Goal: Information Seeking & Learning: Learn about a topic

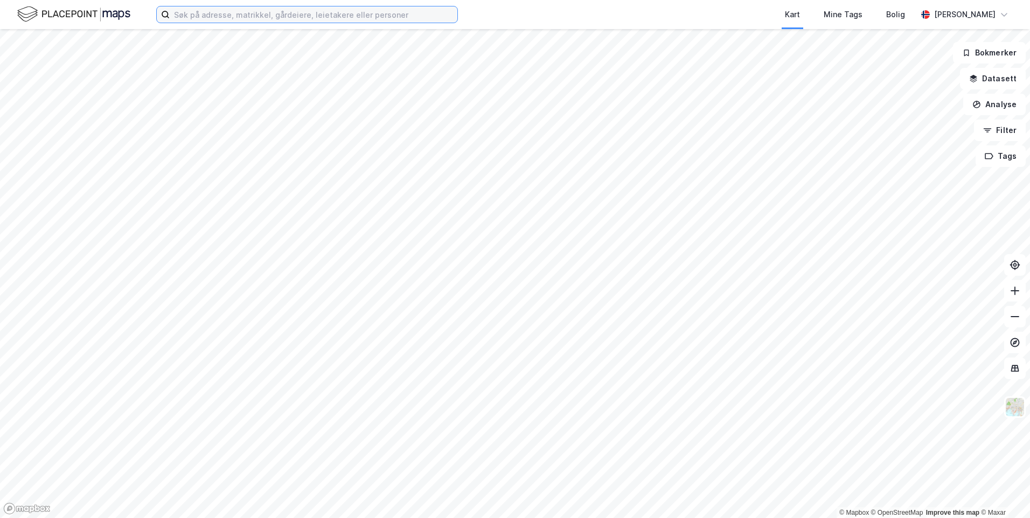
click at [250, 10] on input at bounding box center [314, 14] width 288 height 16
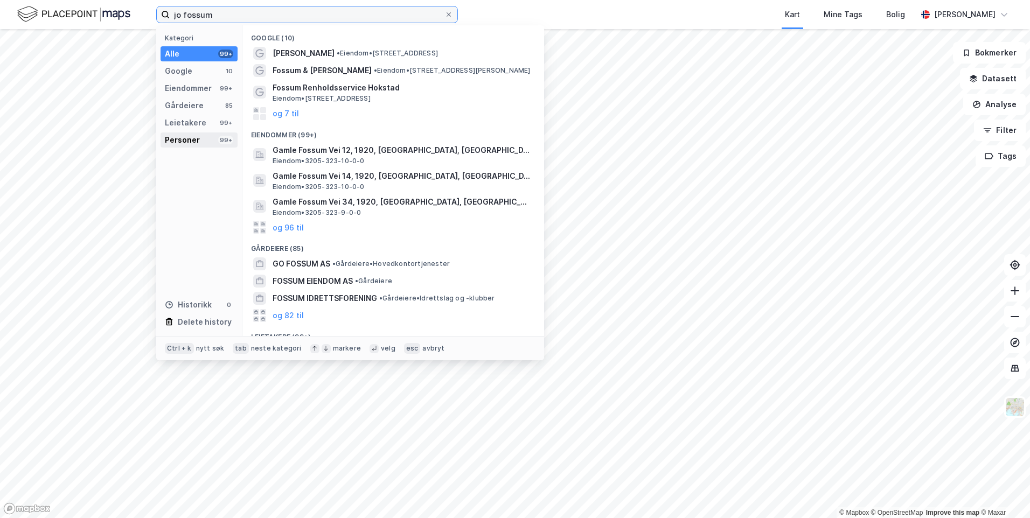
type input "jo fossum"
click at [185, 136] on div "Personer" at bounding box center [182, 140] width 35 height 13
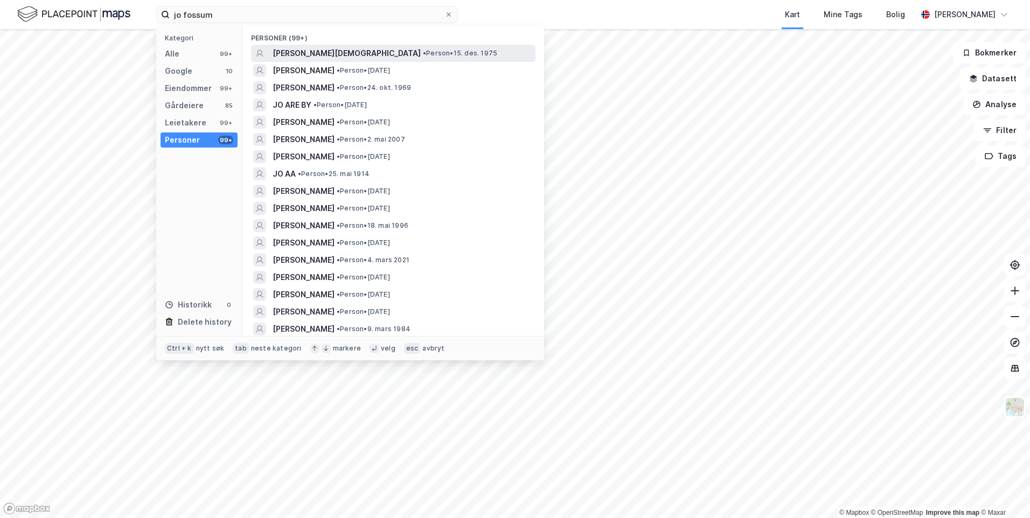
click at [361, 57] on div "[PERSON_NAME][DEMOGRAPHIC_DATA] • Person • [DATE]" at bounding box center [403, 53] width 261 height 13
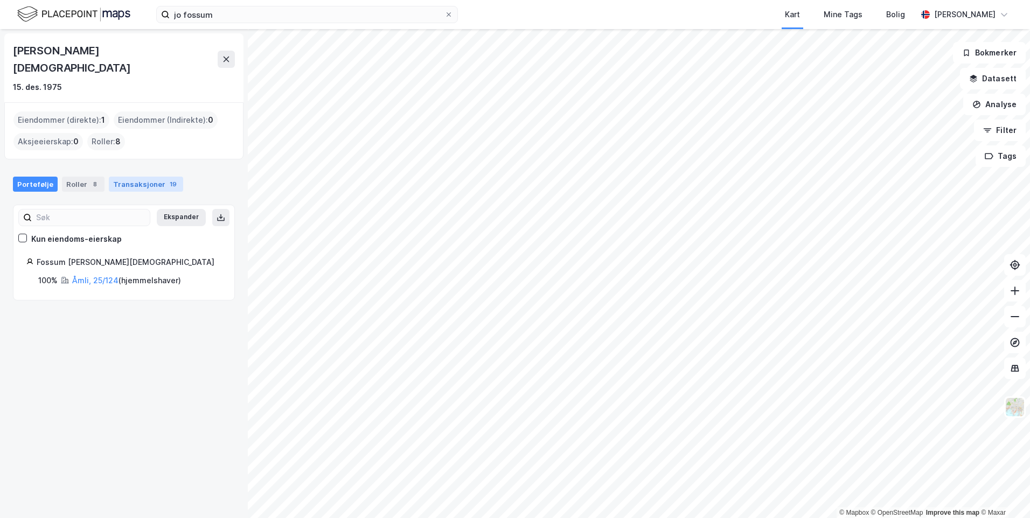
click at [129, 177] on div "Transaksjoner 19" at bounding box center [146, 184] width 74 height 15
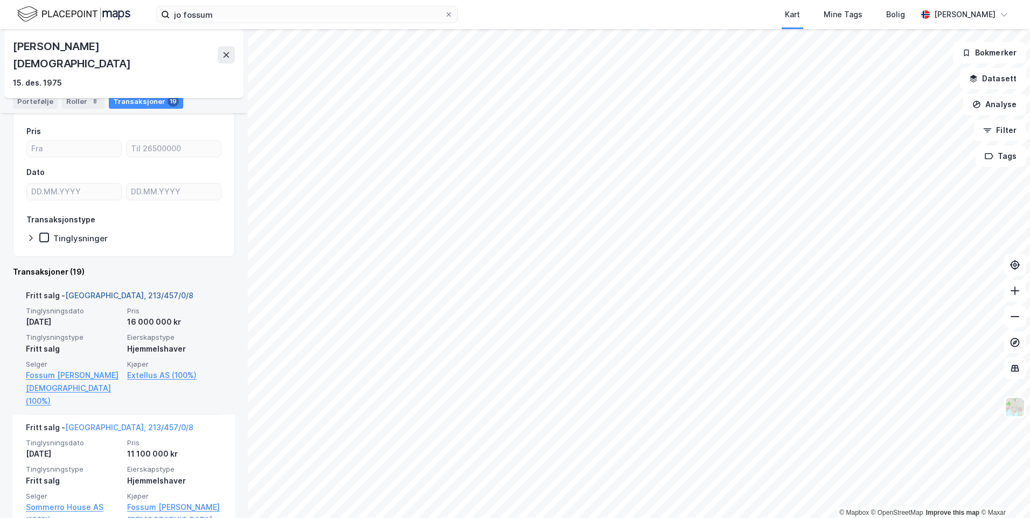
scroll to position [108, 0]
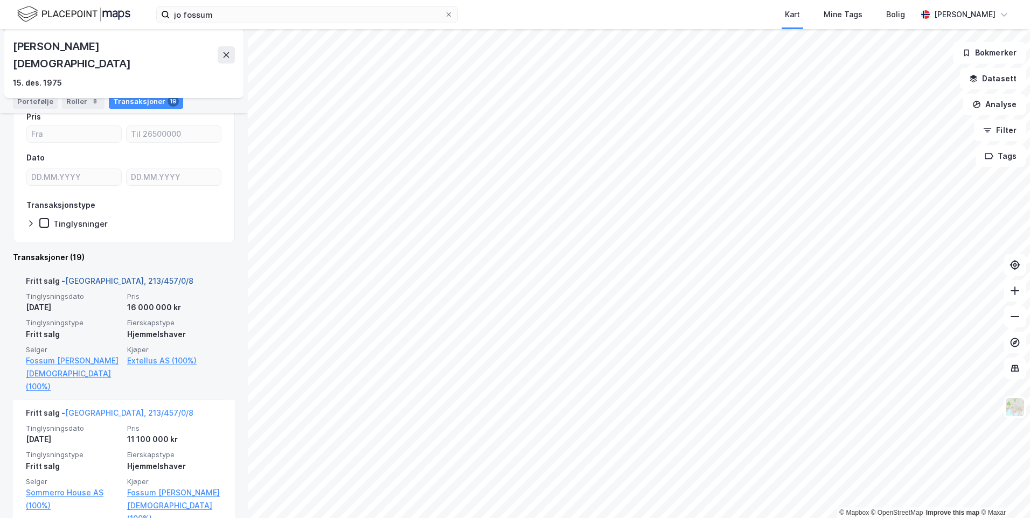
click at [101, 276] on link "[GEOGRAPHIC_DATA], 213/457/0/8" at bounding box center [129, 280] width 128 height 9
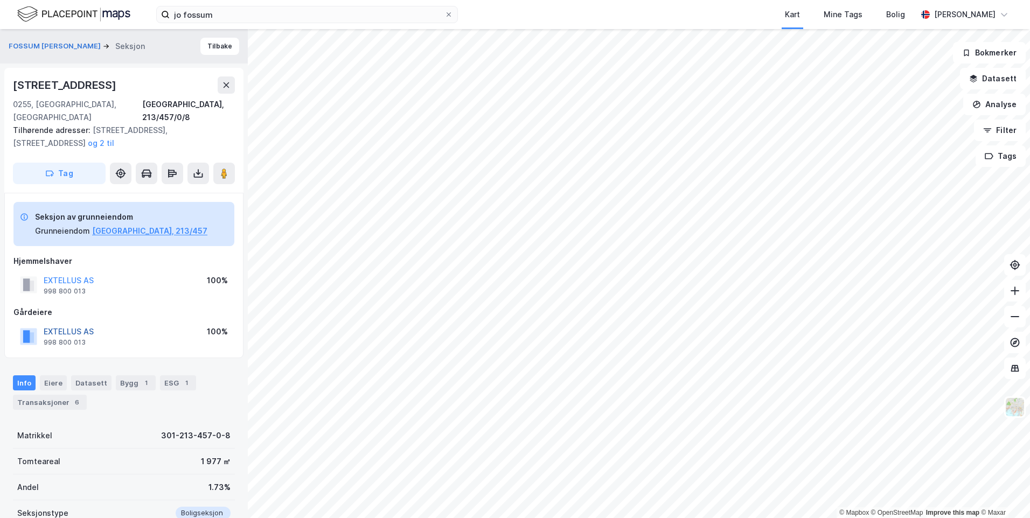
click at [0, 0] on button "EXTELLUS AS" at bounding box center [0, 0] width 0 height 0
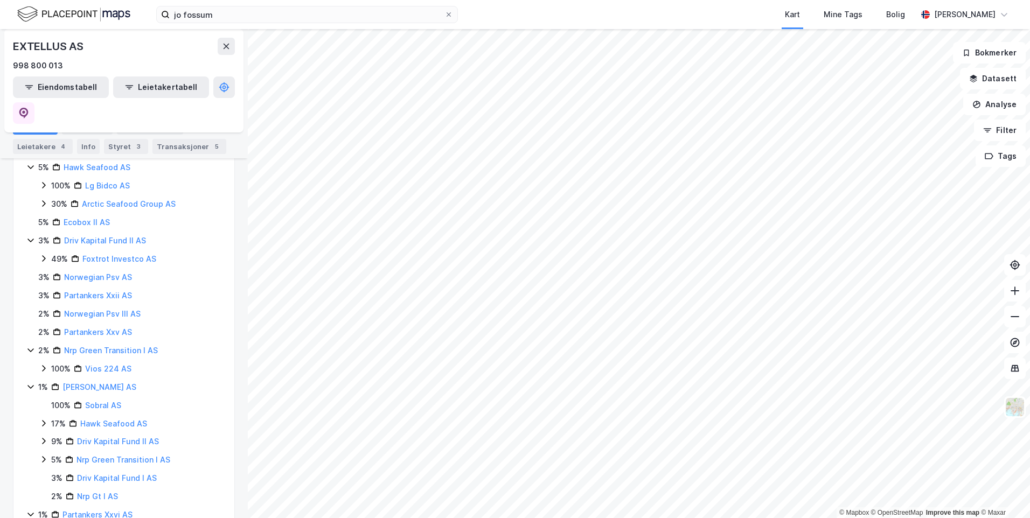
scroll to position [333, 0]
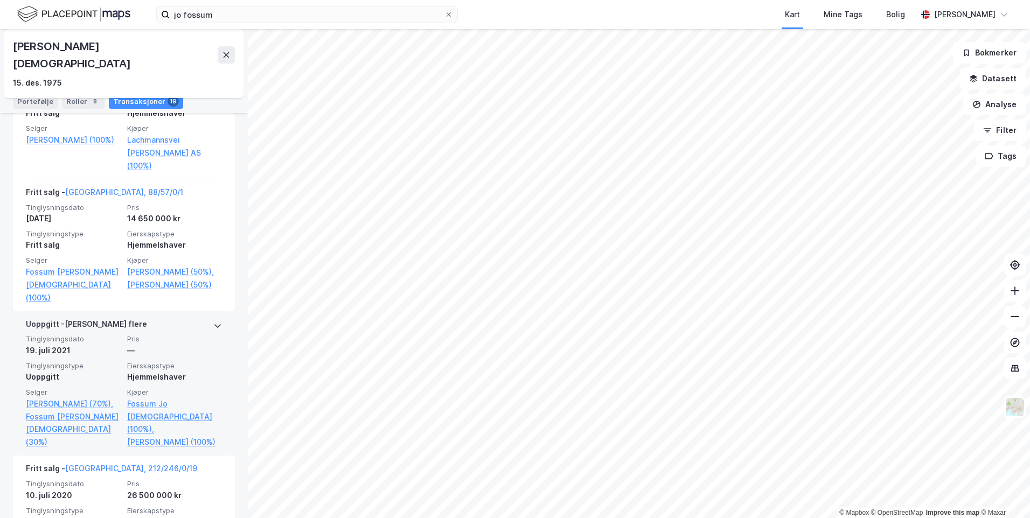
scroll to position [646, 0]
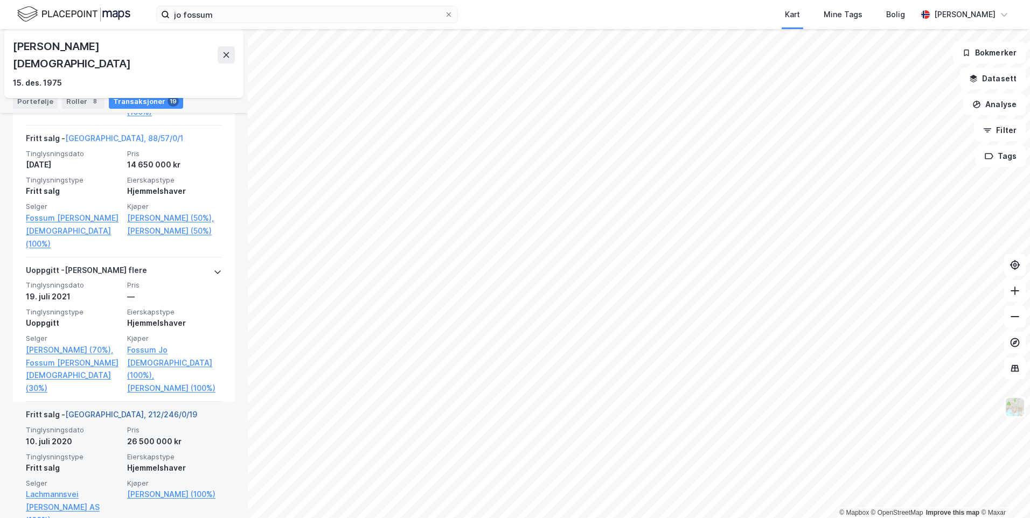
click at [117, 410] on link "[GEOGRAPHIC_DATA], 212/246/0/19" at bounding box center [131, 414] width 132 height 9
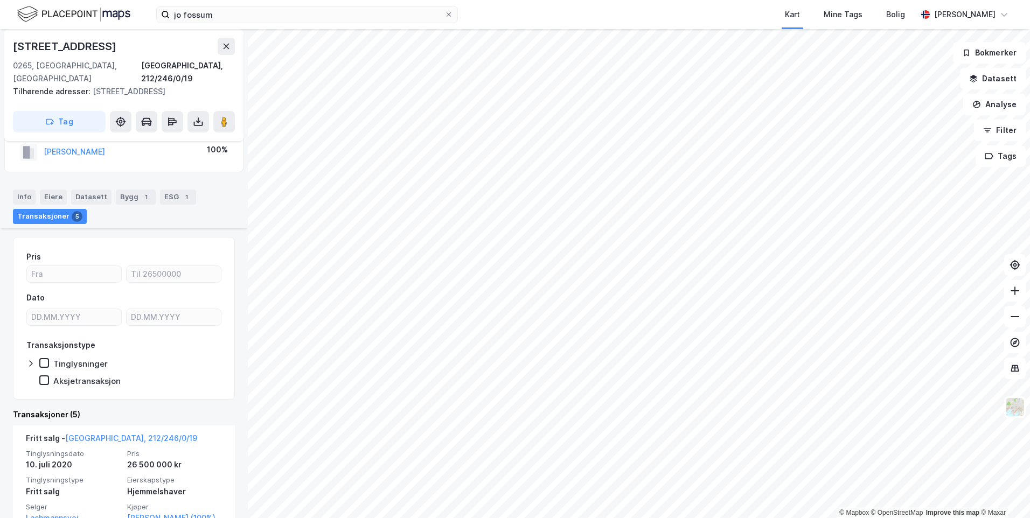
scroll to position [241, 0]
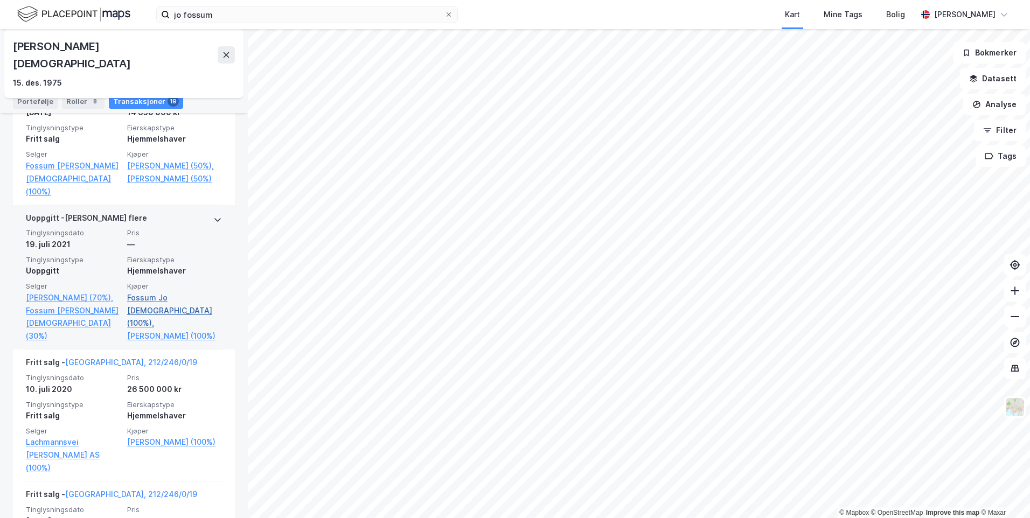
scroll to position [646, 0]
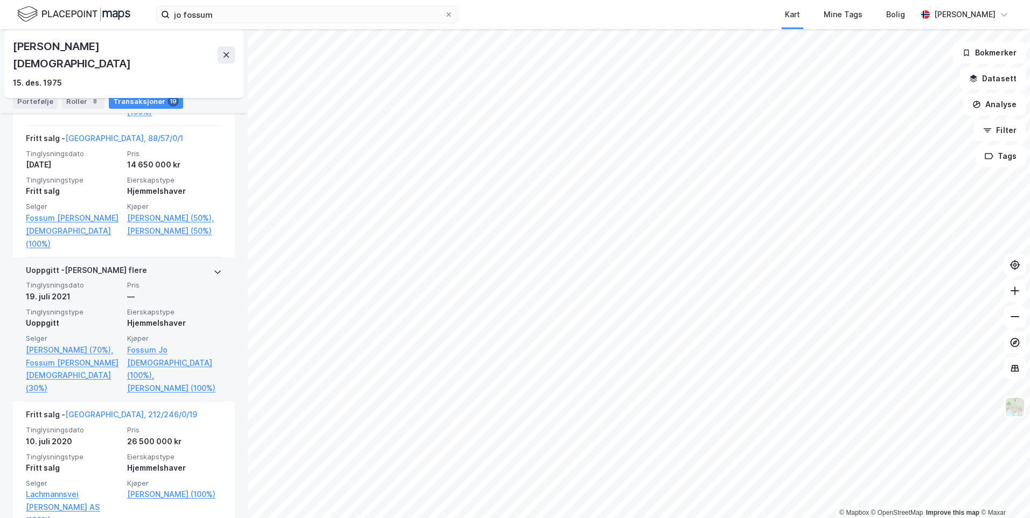
click at [198, 264] on div "Uoppgitt - [PERSON_NAME] flere" at bounding box center [124, 272] width 196 height 17
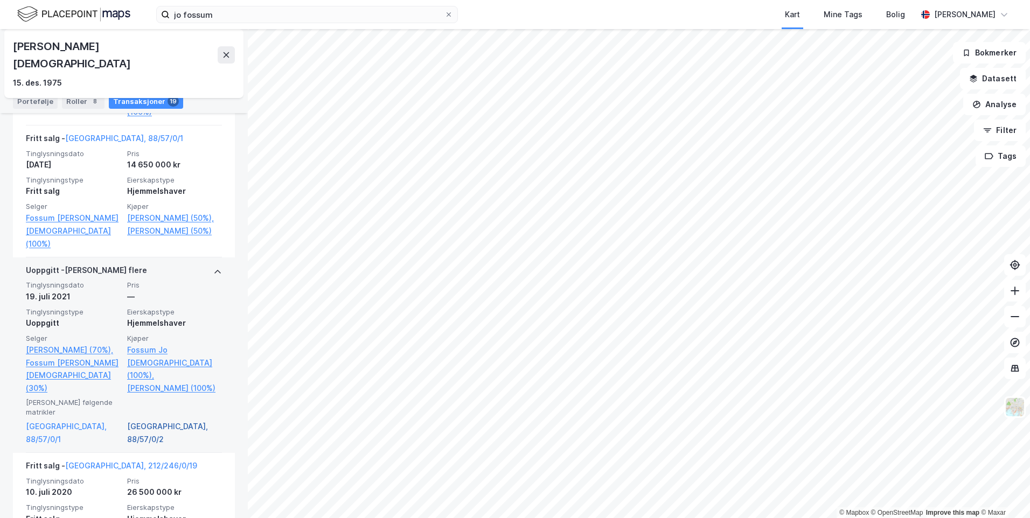
click at [146, 420] on link "[GEOGRAPHIC_DATA], 88/57/0/2" at bounding box center [174, 433] width 95 height 26
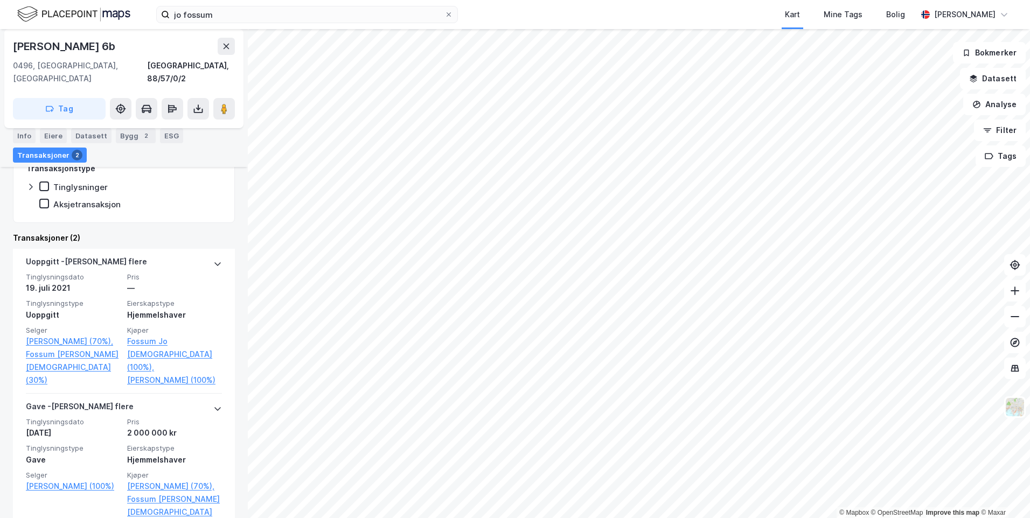
scroll to position [302, 0]
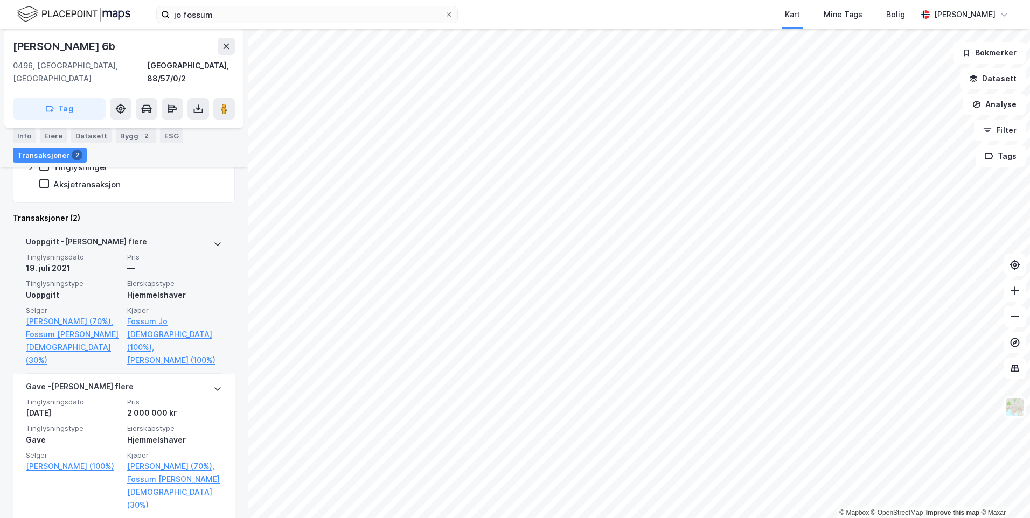
click at [178, 236] on div "Uoppgitt - [PERSON_NAME] flere" at bounding box center [124, 243] width 196 height 17
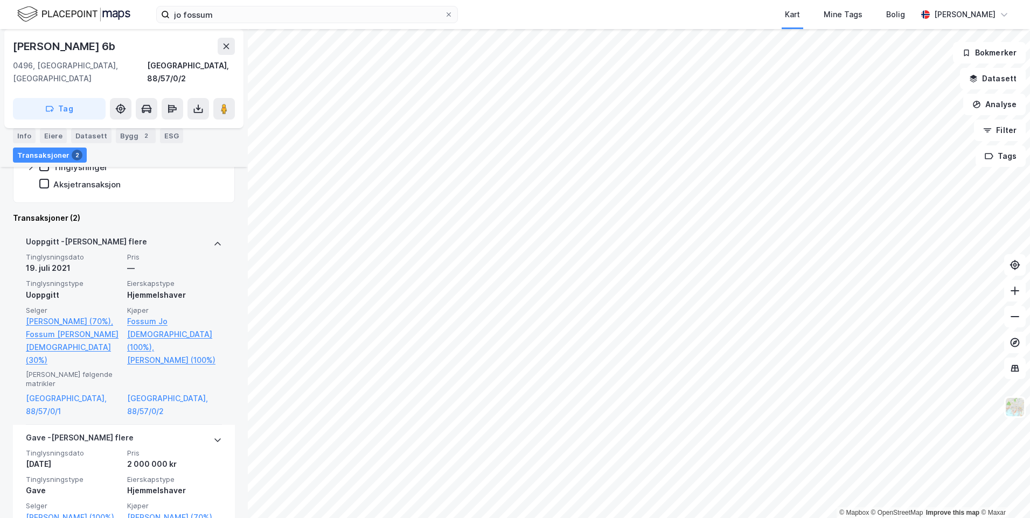
click at [201, 235] on div "Uoppgitt - [PERSON_NAME] flere" at bounding box center [124, 243] width 196 height 17
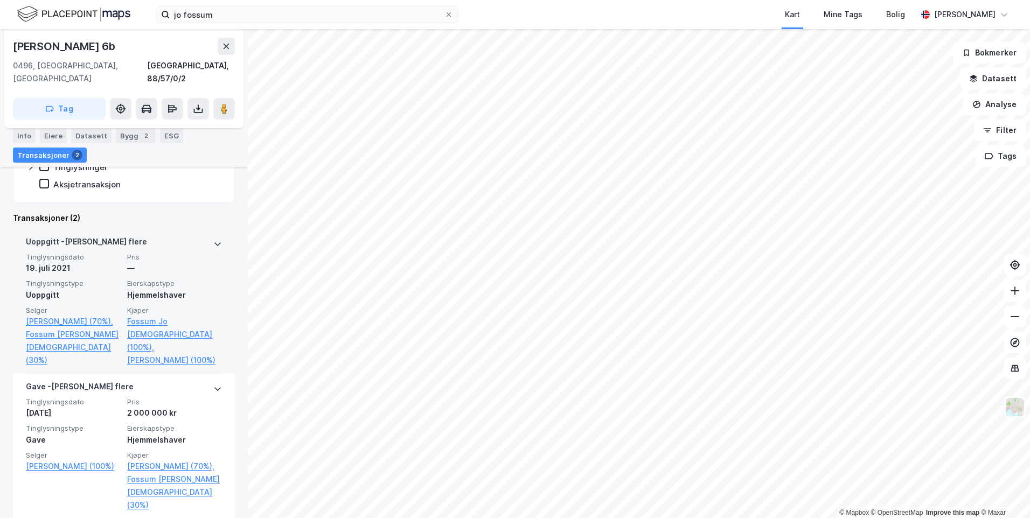
click at [204, 235] on div "Uoppgitt - [PERSON_NAME] flere" at bounding box center [124, 243] width 196 height 17
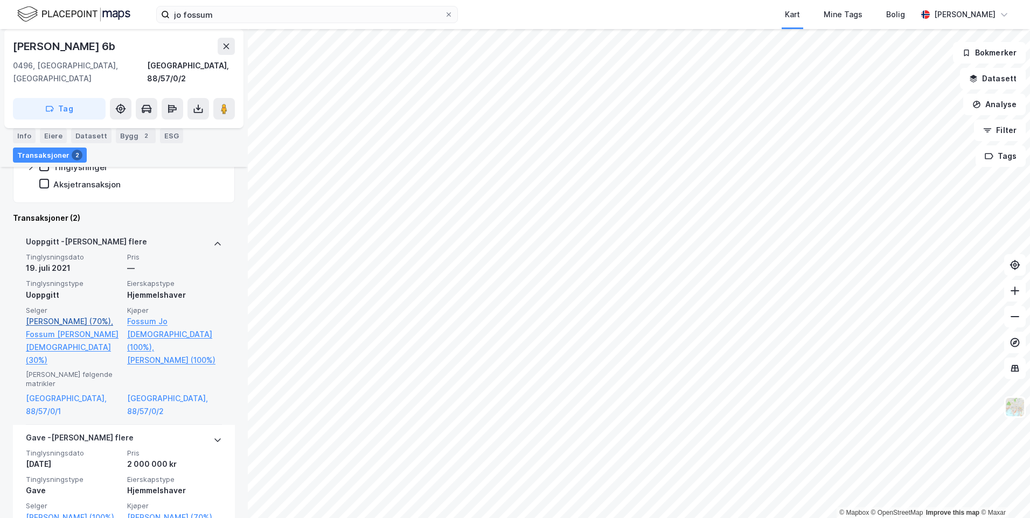
click at [69, 315] on link "[PERSON_NAME] (70%)," at bounding box center [73, 321] width 95 height 13
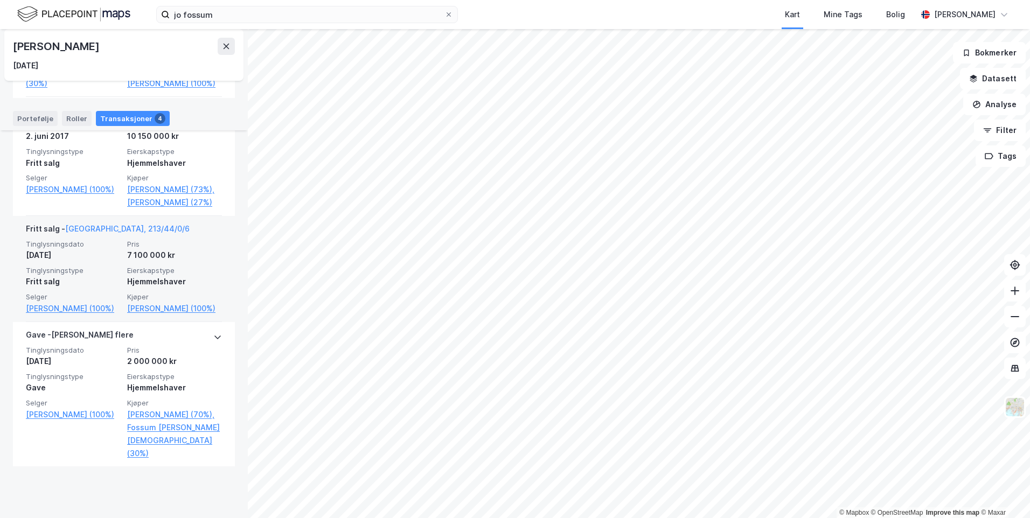
scroll to position [458, 0]
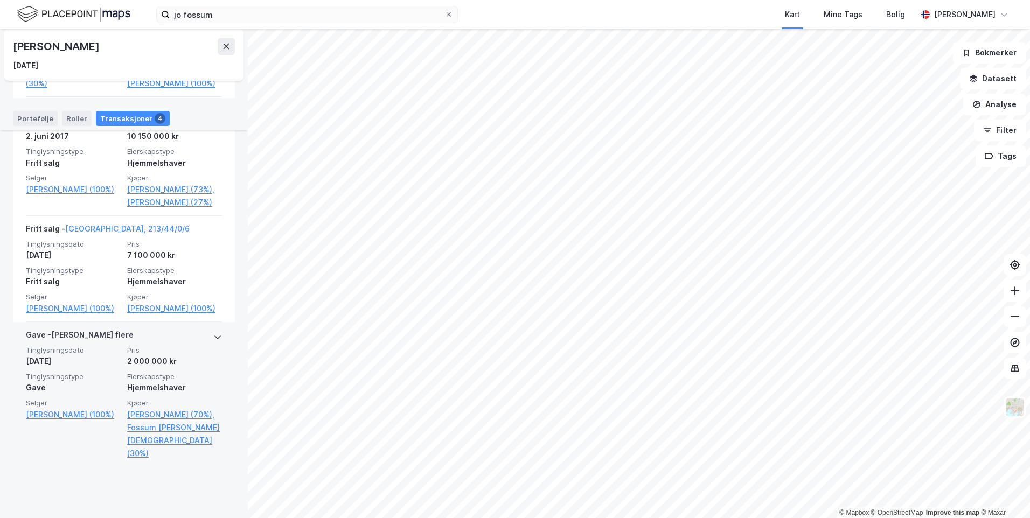
click at [200, 346] on div "Gave - [PERSON_NAME] flere" at bounding box center [124, 337] width 196 height 17
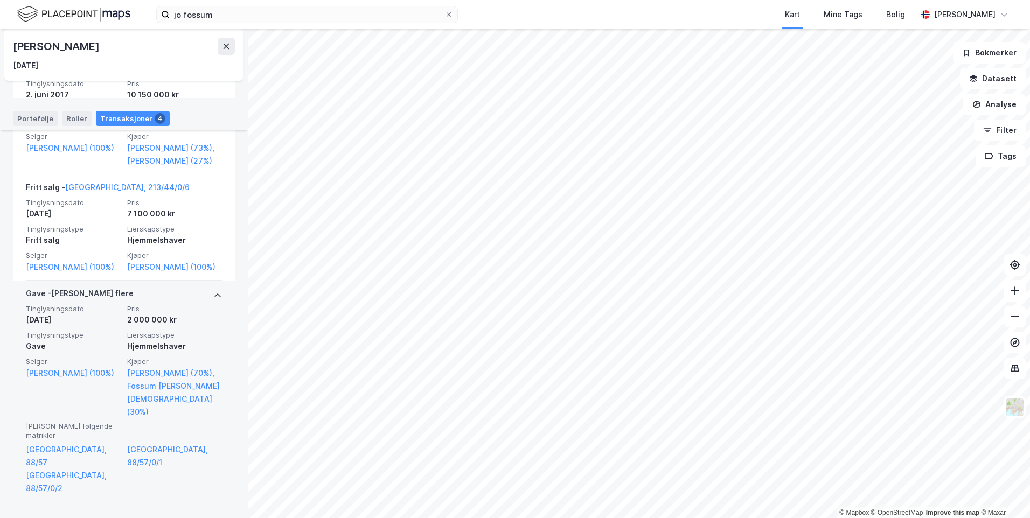
scroll to position [500, 0]
click at [157, 469] on link "[GEOGRAPHIC_DATA], 88/57/0/1" at bounding box center [174, 456] width 95 height 26
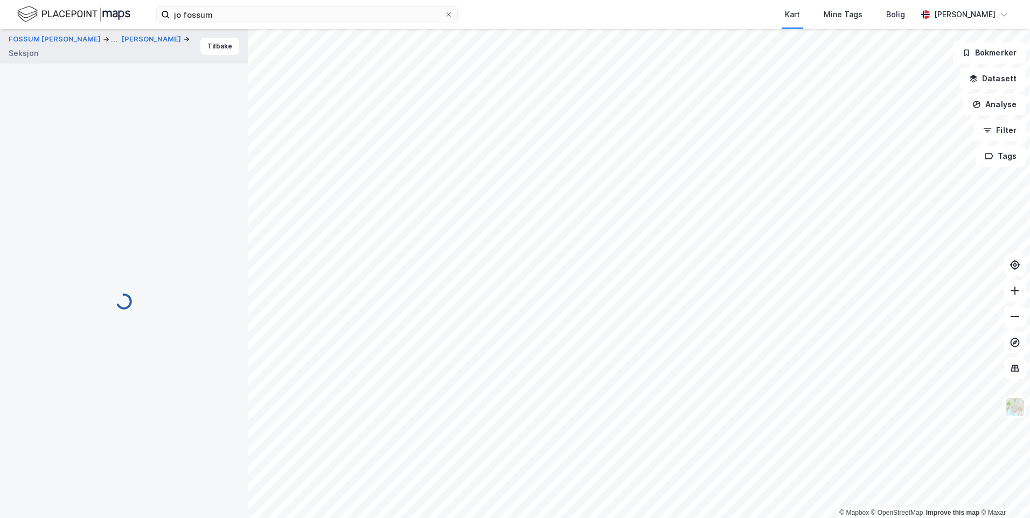
scroll to position [34, 0]
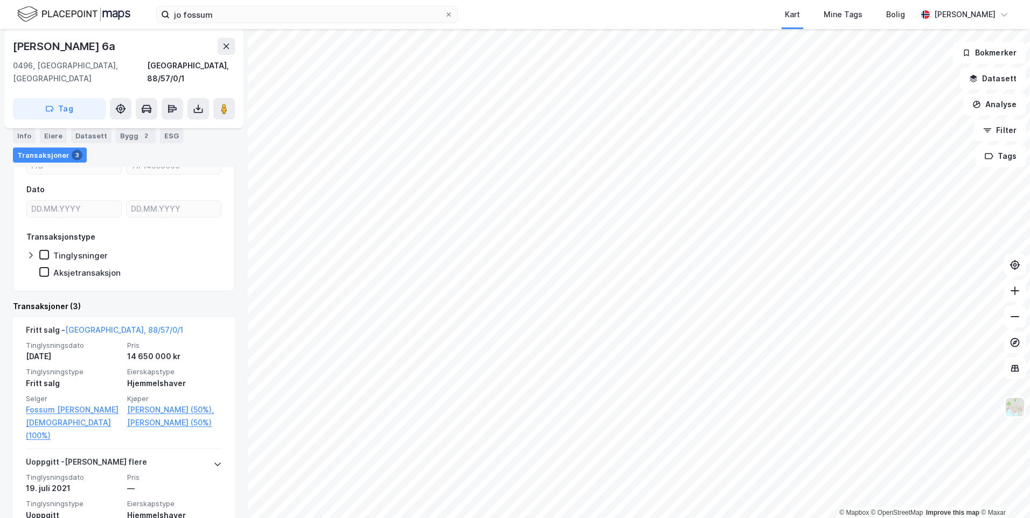
scroll to position [269, 0]
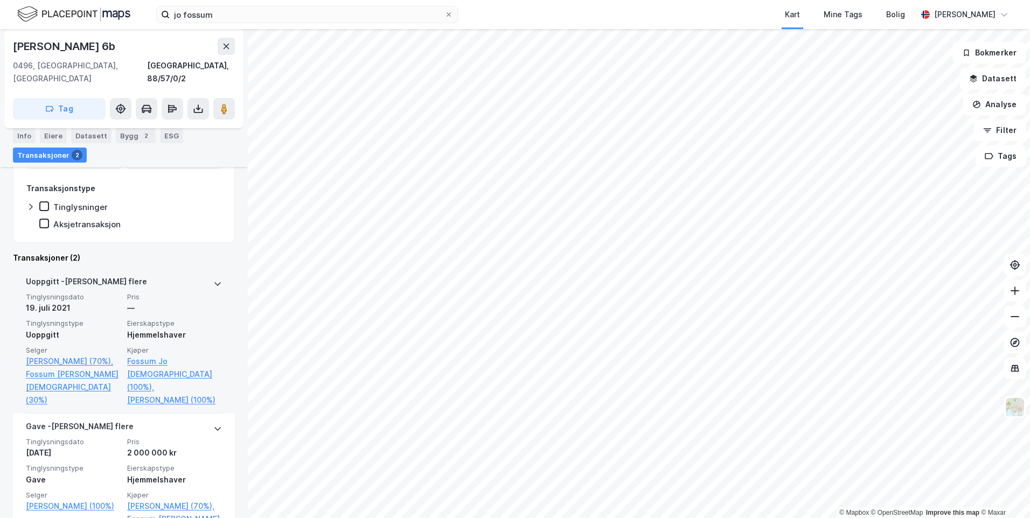
scroll to position [267, 0]
